Goal: Navigation & Orientation: Find specific page/section

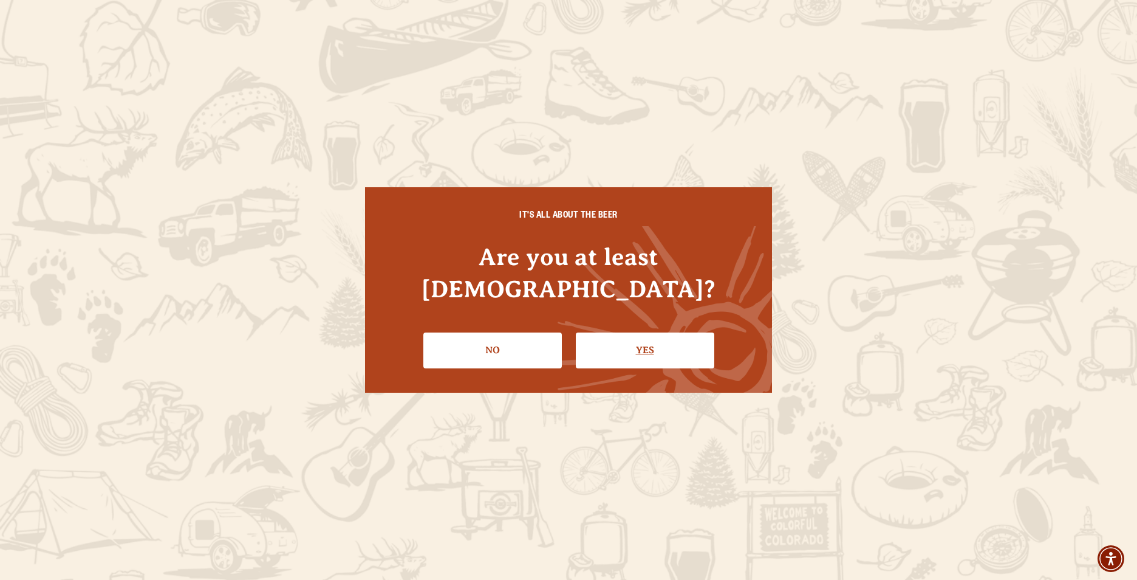
click at [697, 339] on link "Yes" at bounding box center [645, 349] width 139 height 35
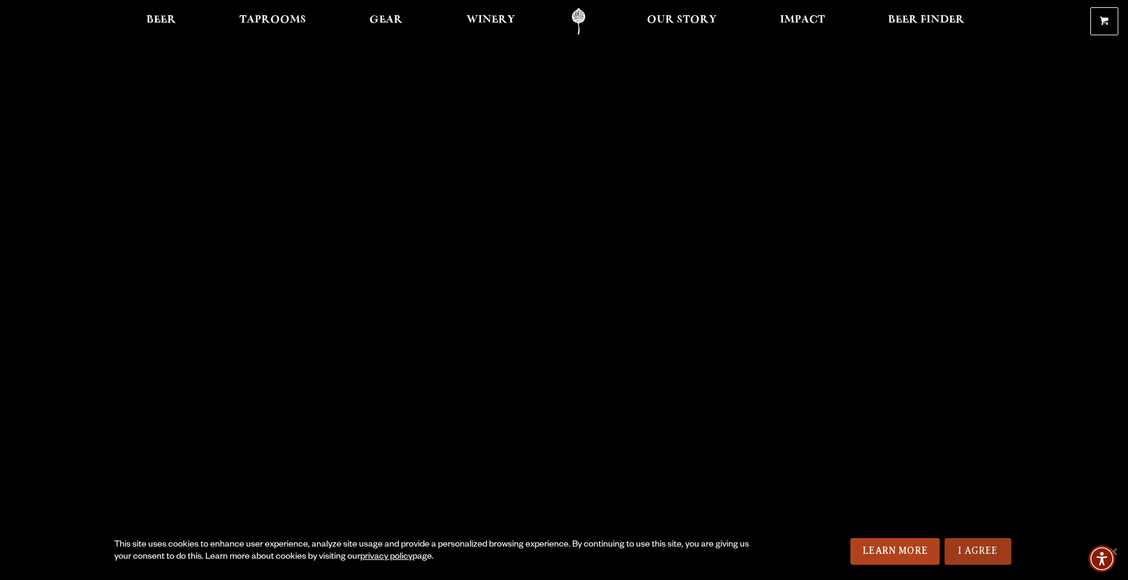
click at [990, 554] on link "I Agree" at bounding box center [978, 551] width 67 height 27
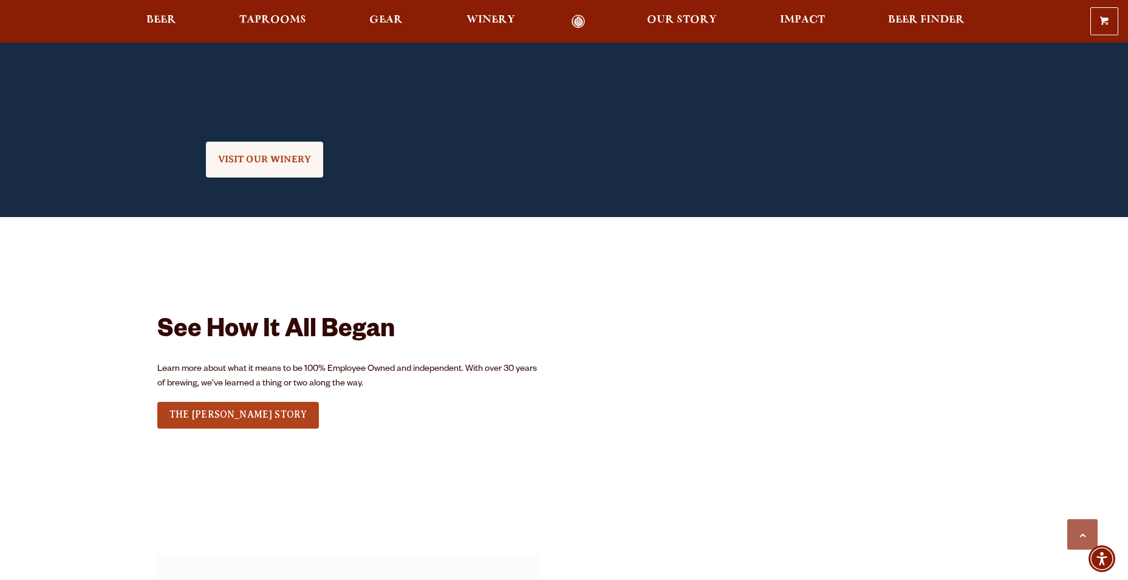
scroll to position [1154, 0]
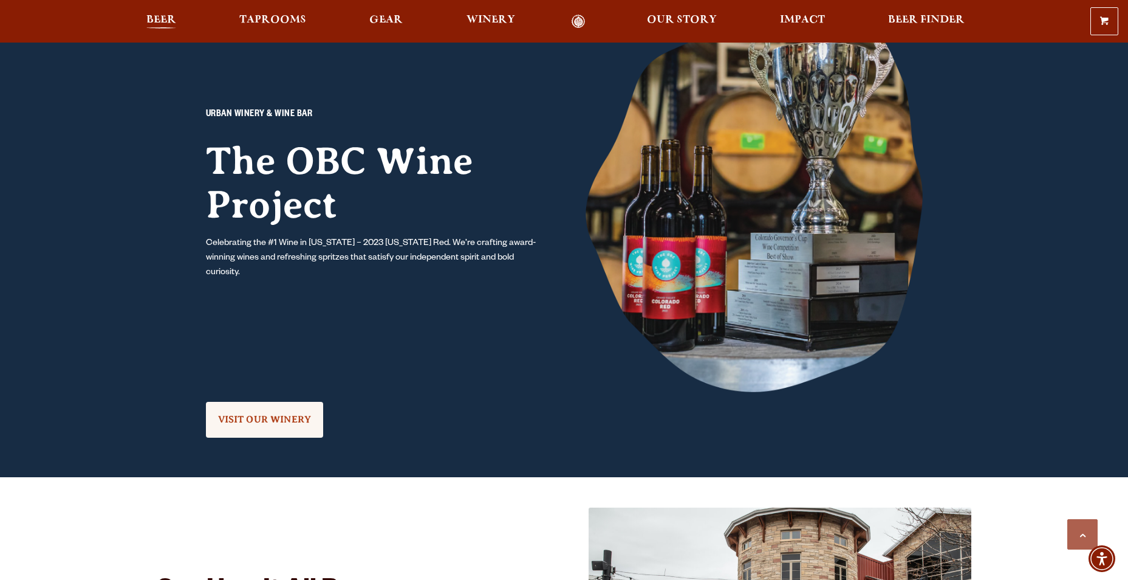
click at [156, 21] on span "Beer" at bounding box center [161, 20] width 30 height 10
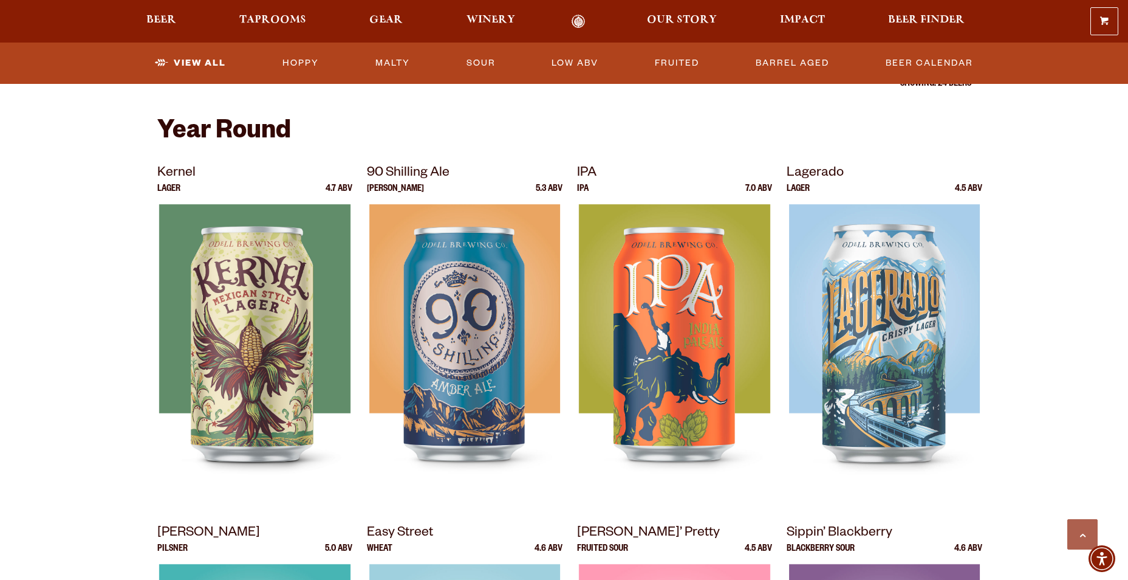
scroll to position [425, 0]
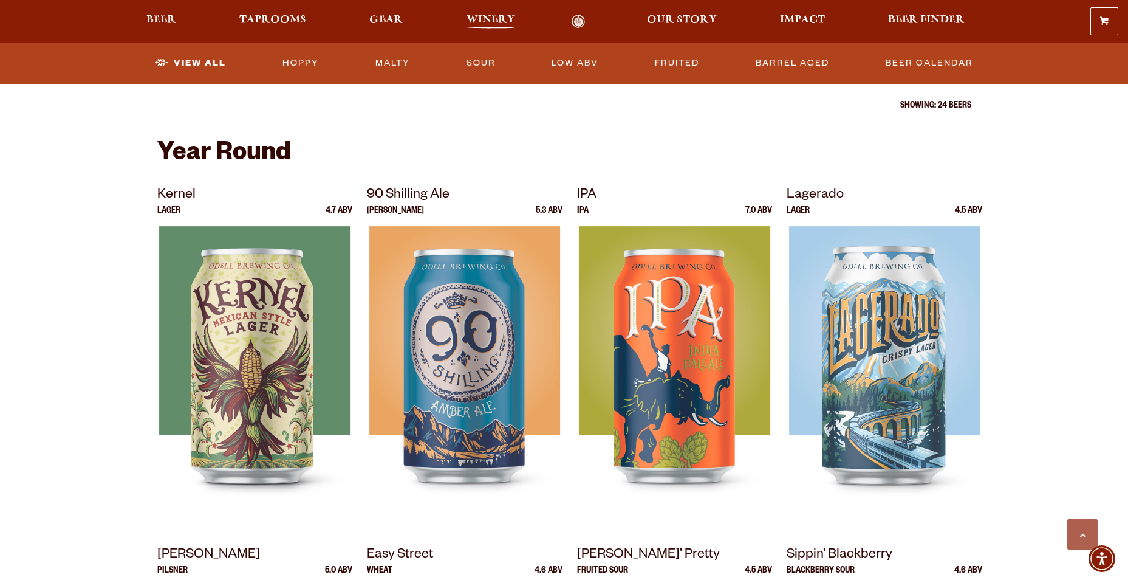
click at [506, 21] on span "Winery" at bounding box center [491, 20] width 49 height 10
